Goal: Task Accomplishment & Management: Use online tool/utility

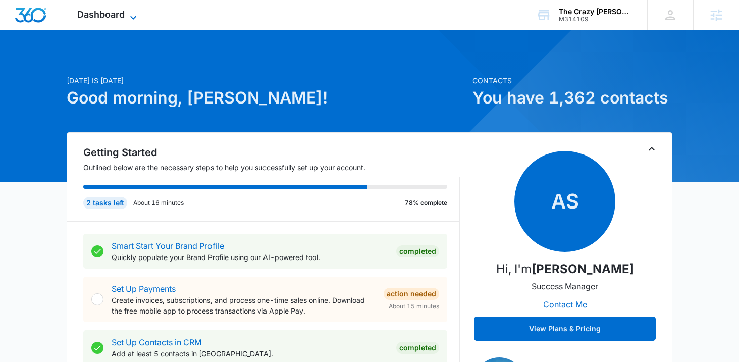
click at [102, 14] on span "Dashboard" at bounding box center [100, 14] width 47 height 11
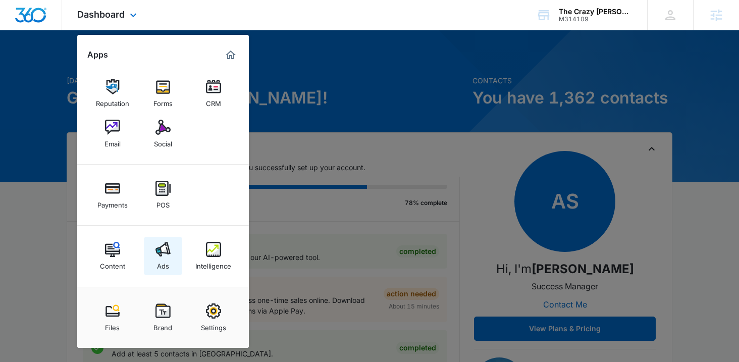
click at [155, 273] on link "Ads" at bounding box center [163, 256] width 38 height 38
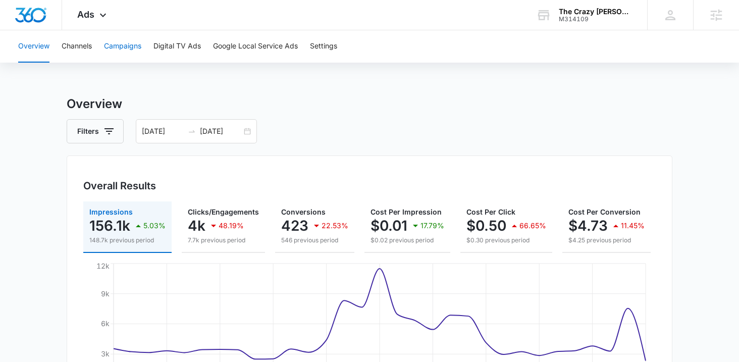
click at [124, 45] on button "Campaigns" at bounding box center [122, 46] width 37 height 32
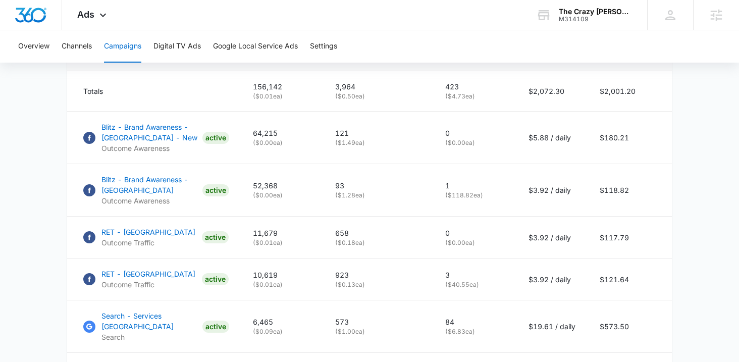
scroll to position [451, 0]
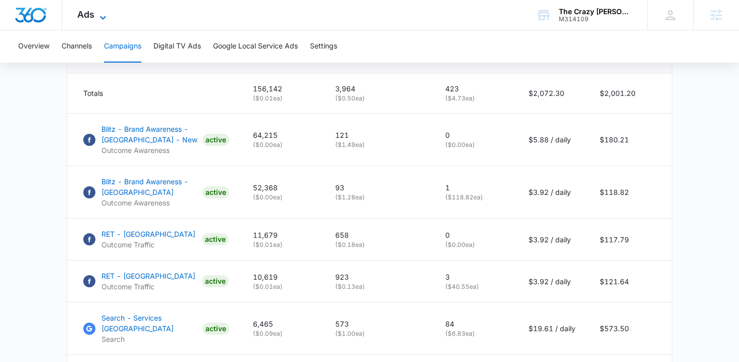
click at [86, 13] on span "Ads" at bounding box center [85, 14] width 17 height 11
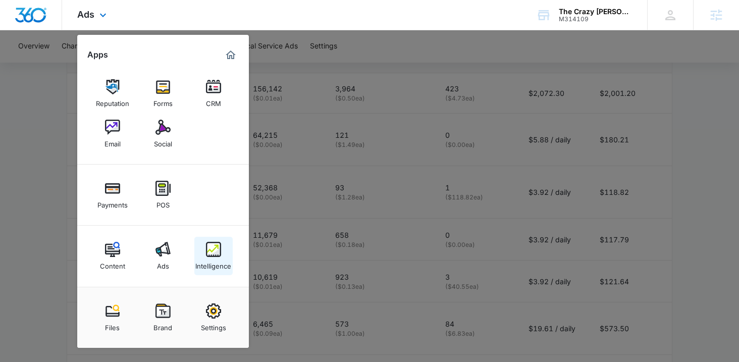
click at [212, 258] on div "Intelligence" at bounding box center [213, 263] width 36 height 13
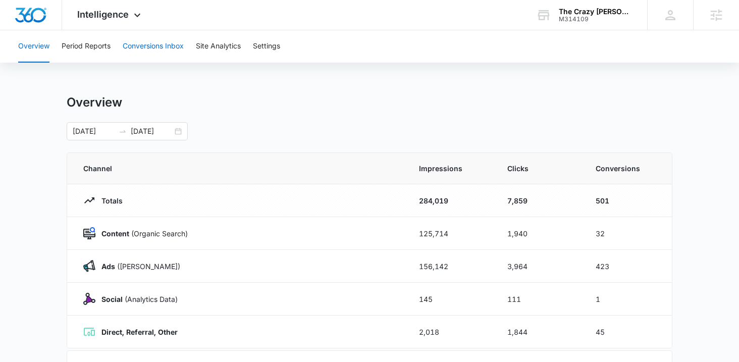
click at [137, 47] on button "Conversions Inbox" at bounding box center [153, 46] width 61 height 32
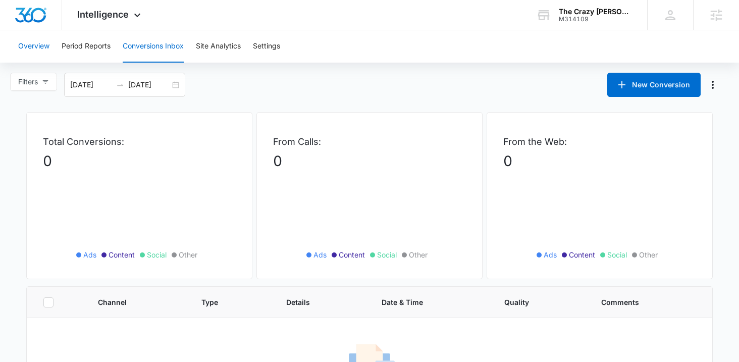
click at [39, 48] on button "Overview" at bounding box center [33, 46] width 31 height 32
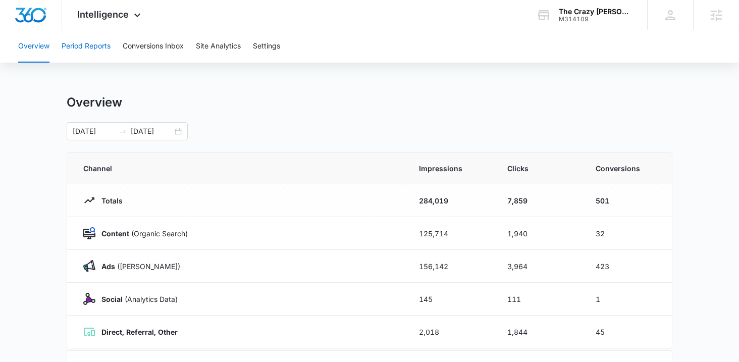
click at [106, 44] on button "Period Reports" at bounding box center [86, 46] width 49 height 32
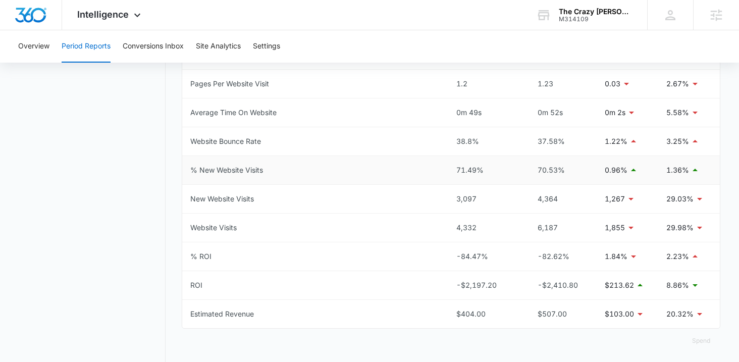
scroll to position [525, 0]
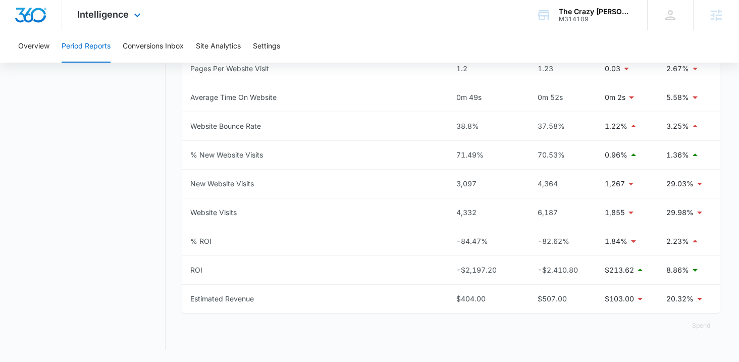
click at [110, 24] on div "Intelligence Apps Reputation Forms CRM Email Social Payments POS Content Ads In…" at bounding box center [110, 15] width 96 height 30
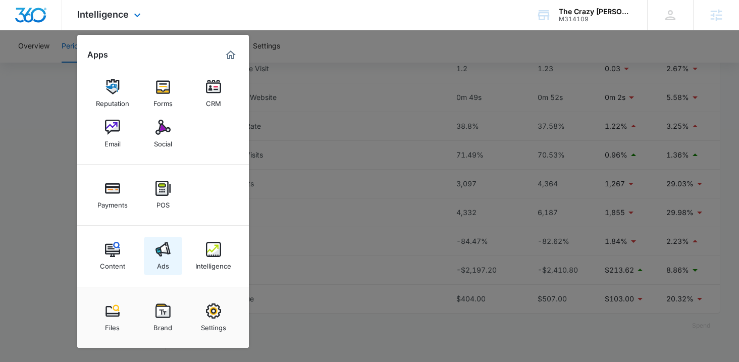
click at [166, 258] on div "Ads" at bounding box center [163, 263] width 12 height 13
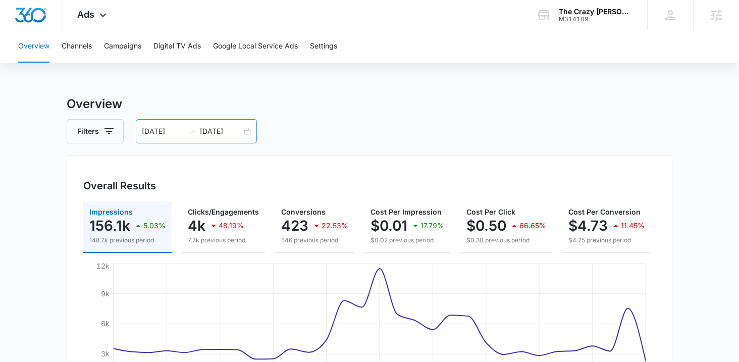
click at [198, 135] on div at bounding box center [192, 131] width 16 height 8
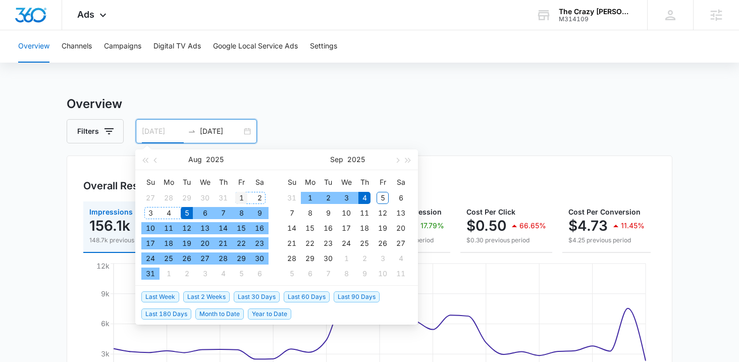
type input "08/01/2025"
click at [240, 198] on div "1" at bounding box center [241, 198] width 12 height 12
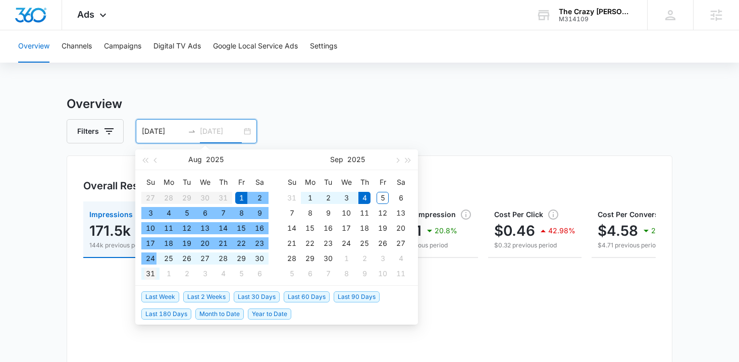
type input "08/31/2025"
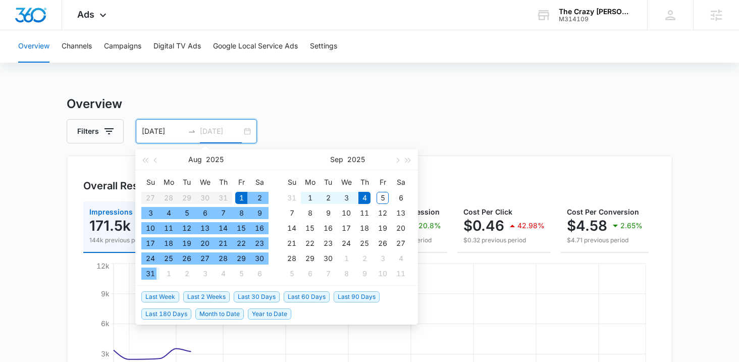
click at [149, 274] on div "31" at bounding box center [150, 274] width 12 height 12
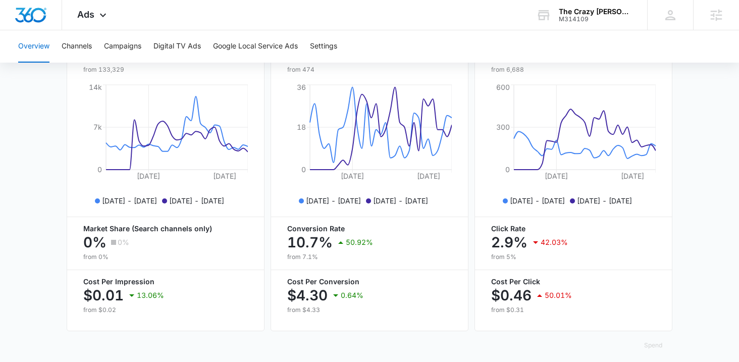
scroll to position [458, 0]
